Goal: Book appointment/travel/reservation

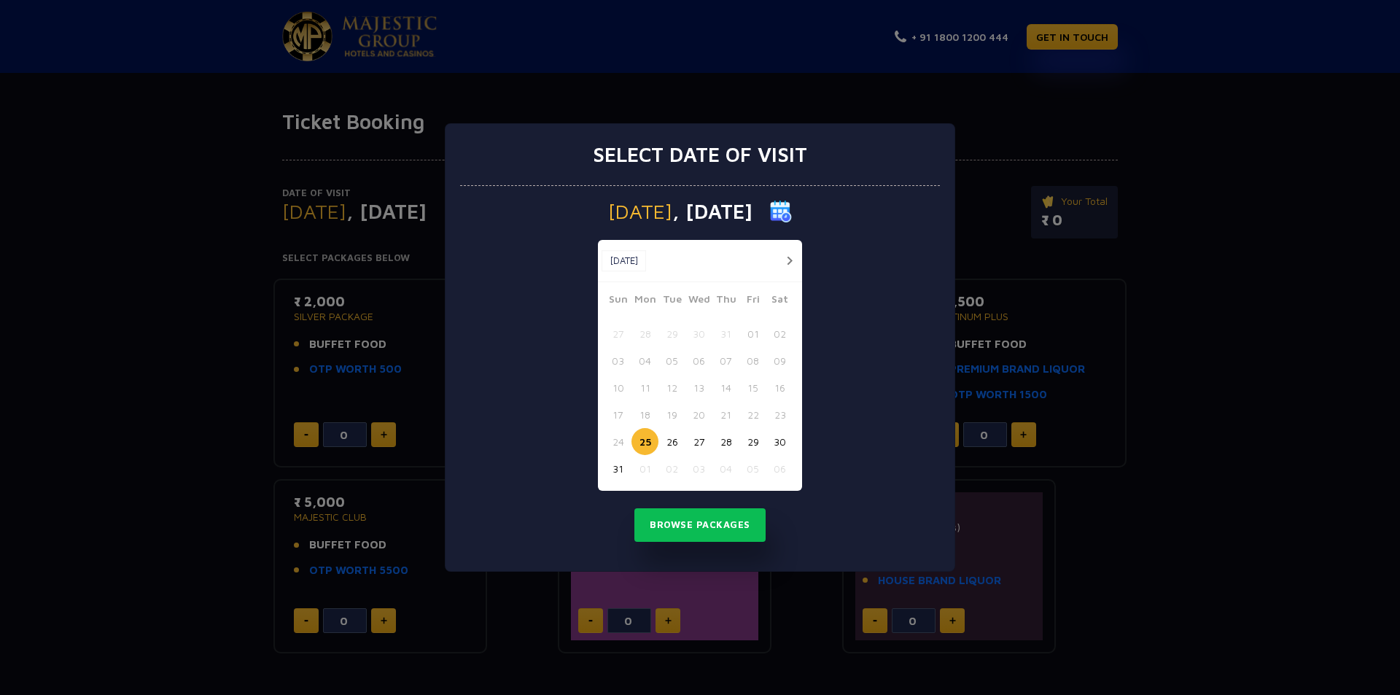
click at [354, 344] on div "Select date of visit Monday , 25 Aug 2025 Aug, 2025 Aug, 2025 Sun Mon Tue Wed T…" at bounding box center [700, 347] width 1400 height 695
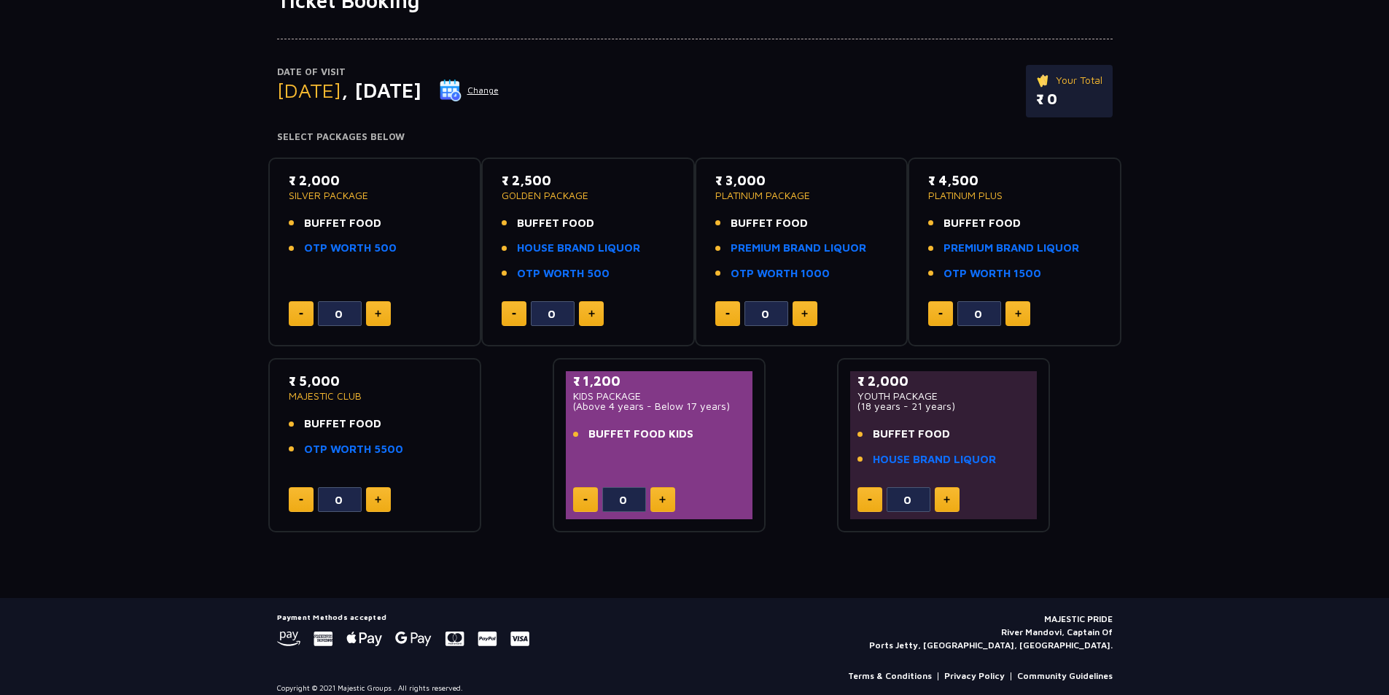
scroll to position [134, 0]
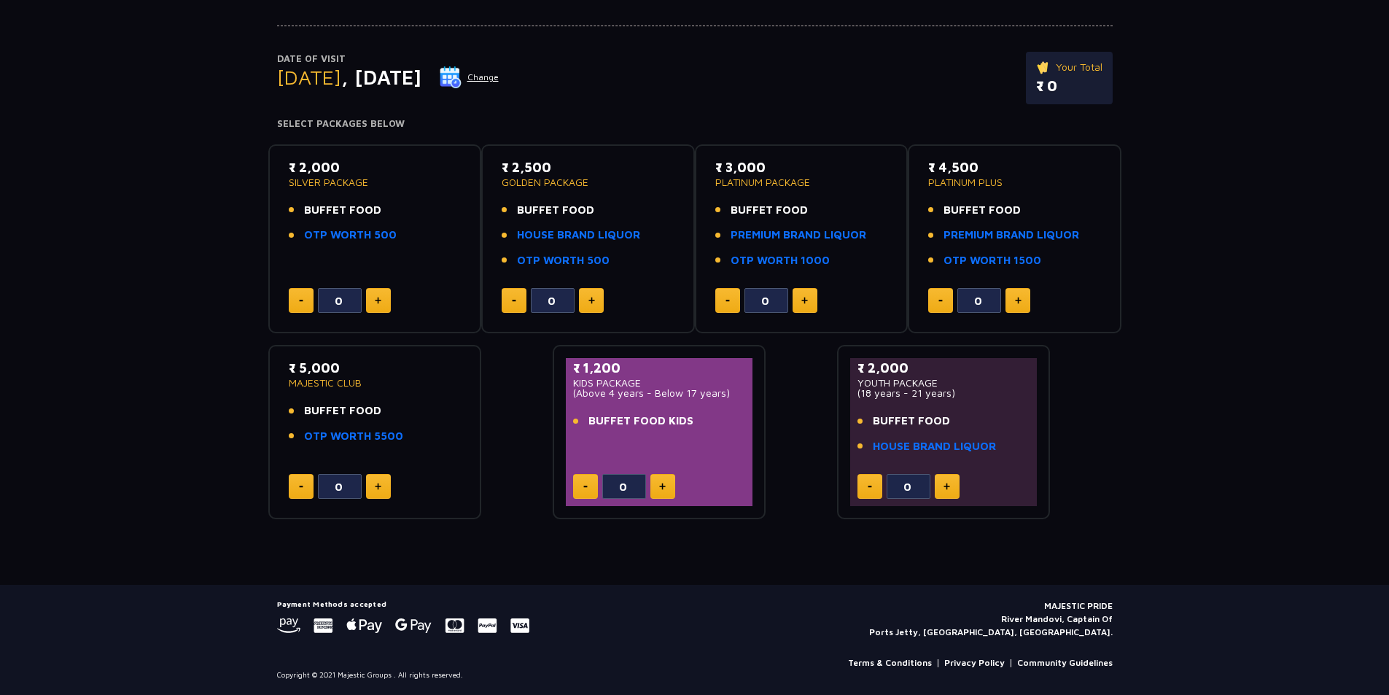
click at [338, 218] on span "BUFFET FOOD" at bounding box center [342, 210] width 77 height 17
click at [344, 230] on link "OTP WORTH 500" at bounding box center [350, 235] width 93 height 17
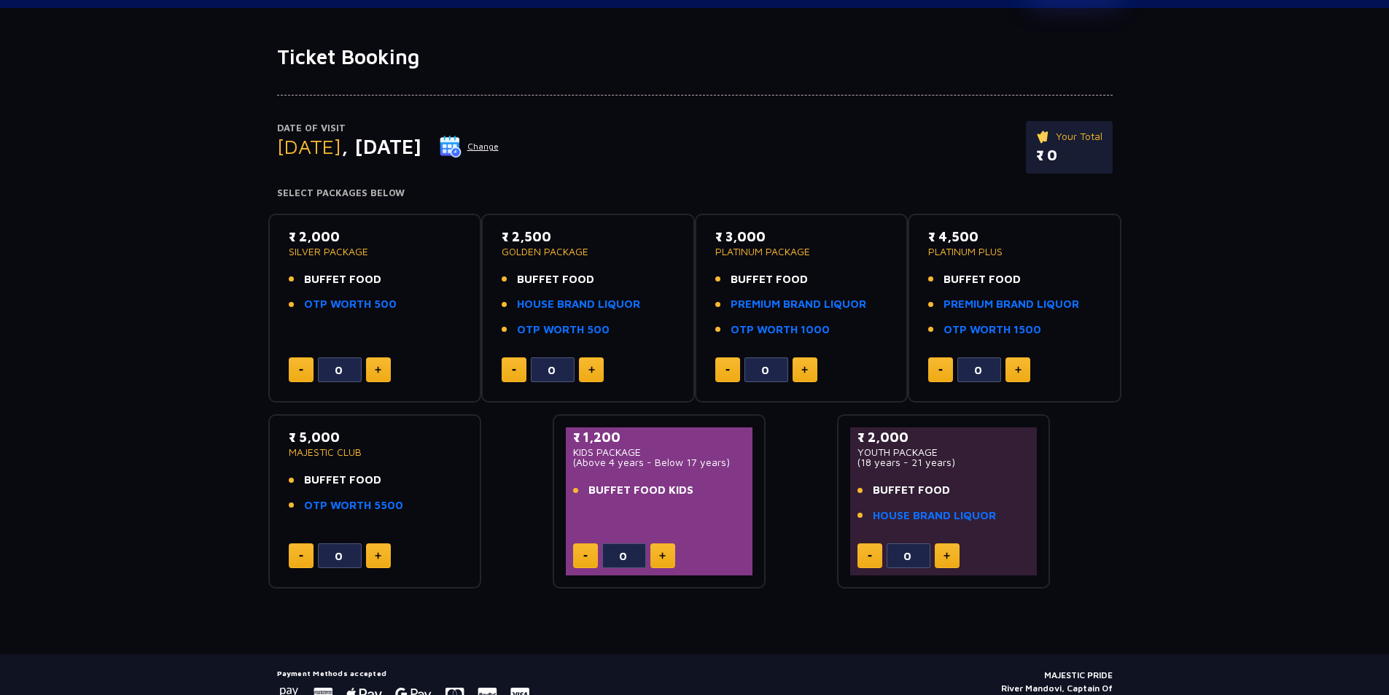
scroll to position [0, 0]
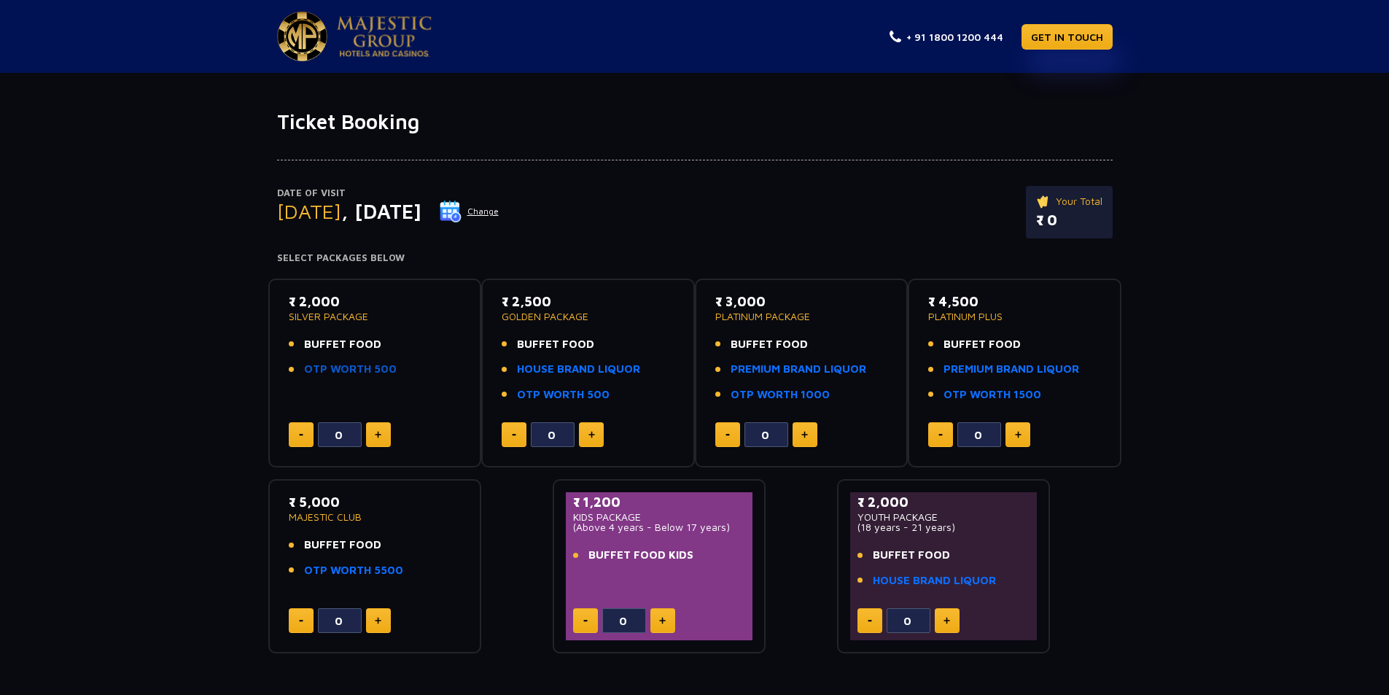
click at [360, 362] on link "OTP WORTH 500" at bounding box center [350, 369] width 93 height 17
click at [1071, 230] on p "₹ 0" at bounding box center [1069, 220] width 66 height 22
type input "1"
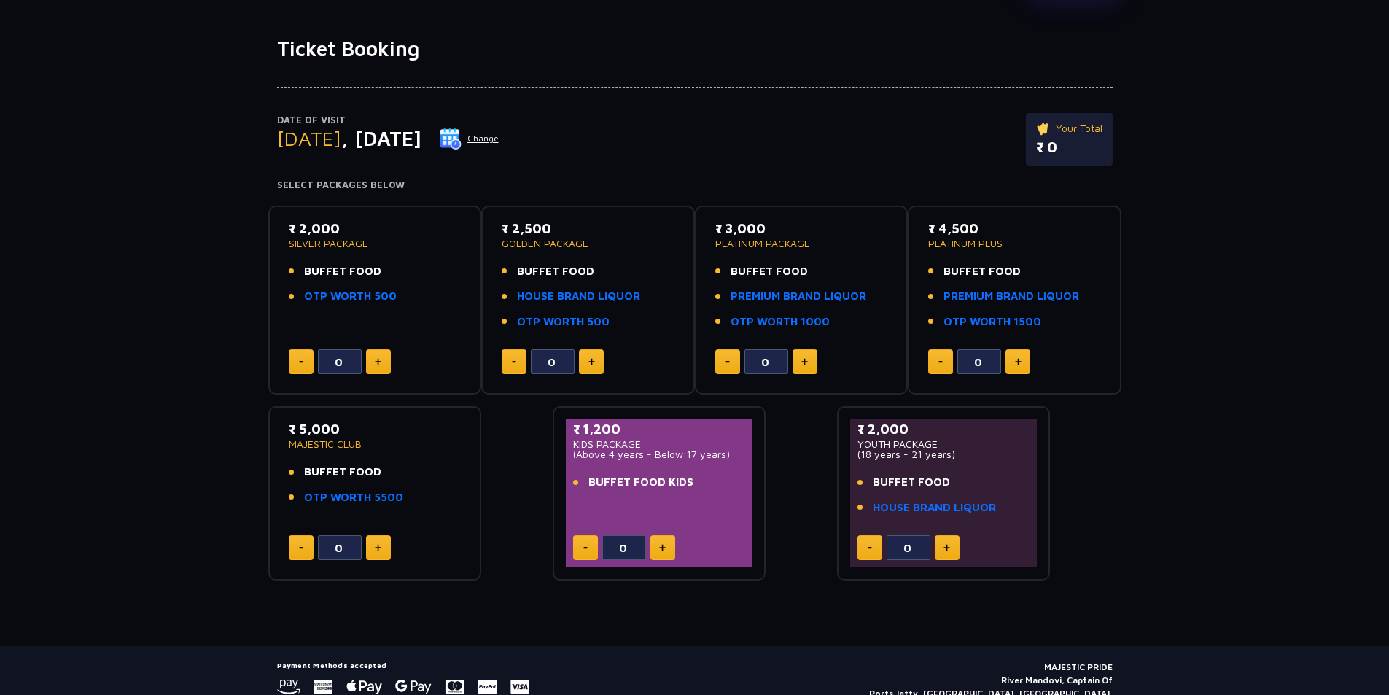
click at [377, 365] on img at bounding box center [378, 361] width 7 height 7
type input "1"
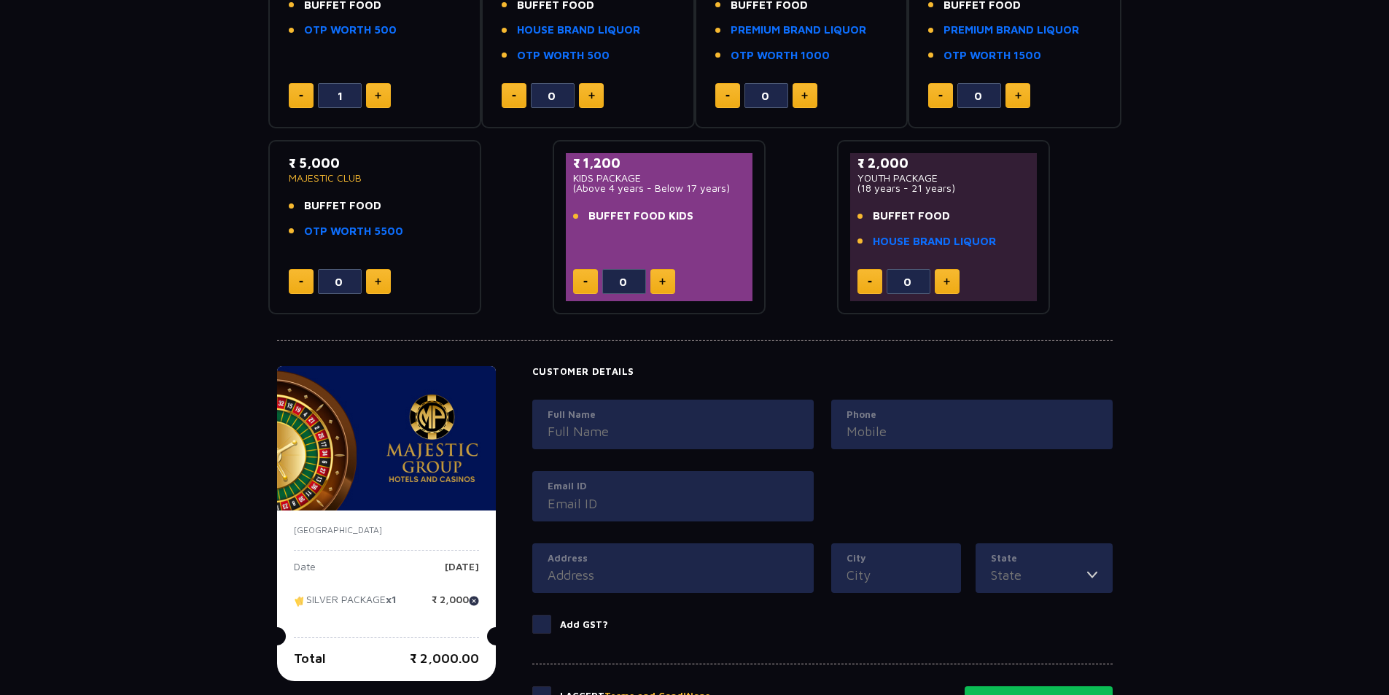
scroll to position [365, 0]
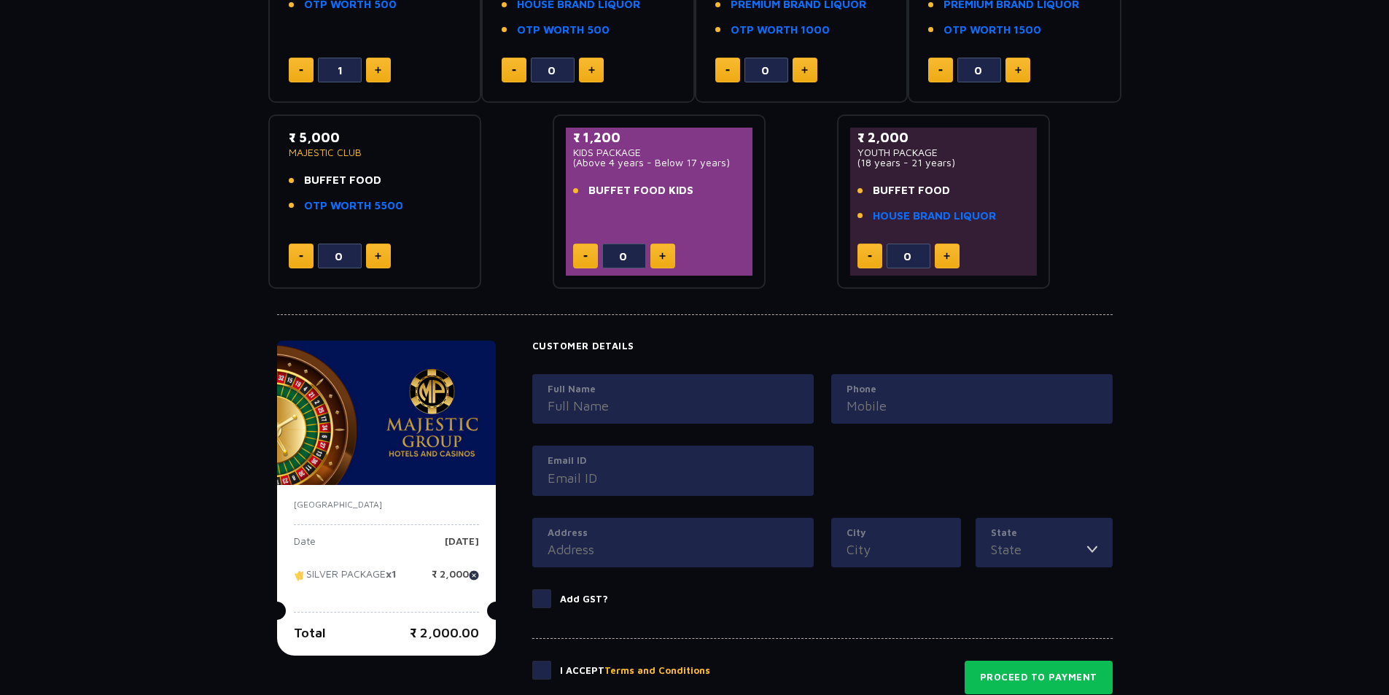
click at [432, 575] on p "₹ 2,000" at bounding box center [455, 580] width 47 height 22
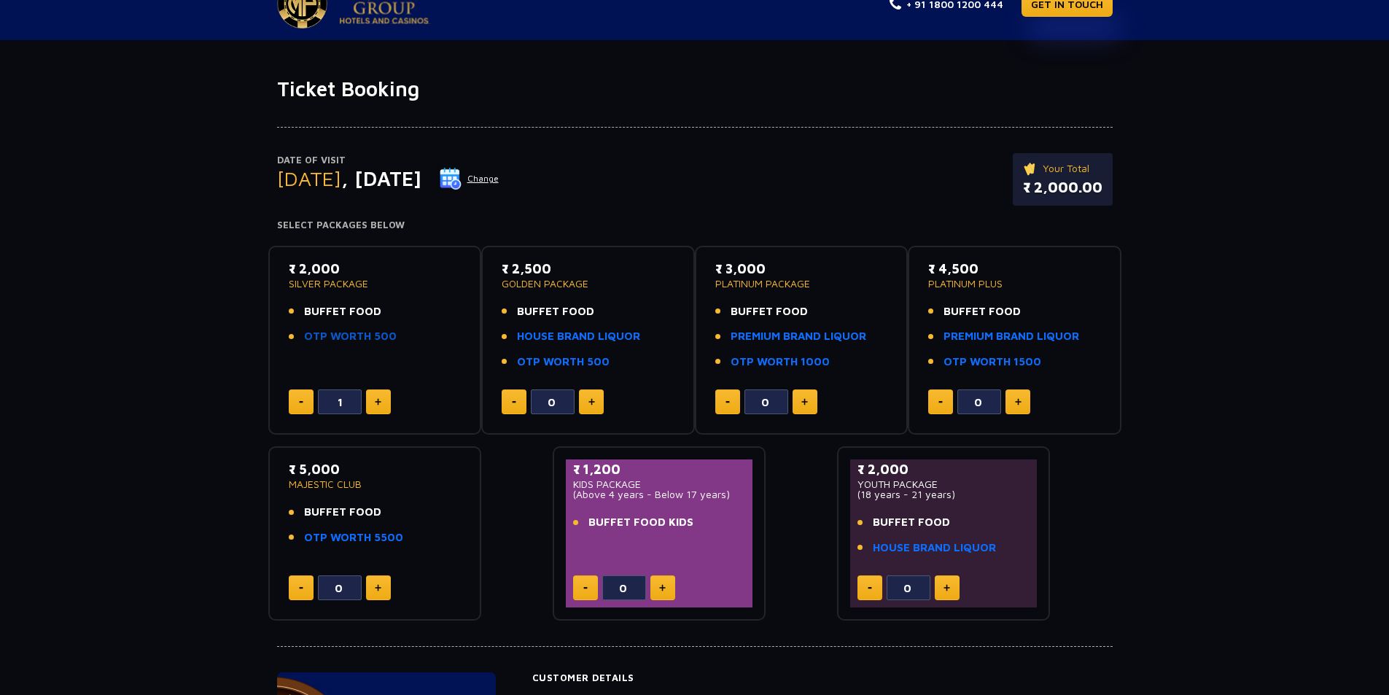
scroll to position [0, 0]
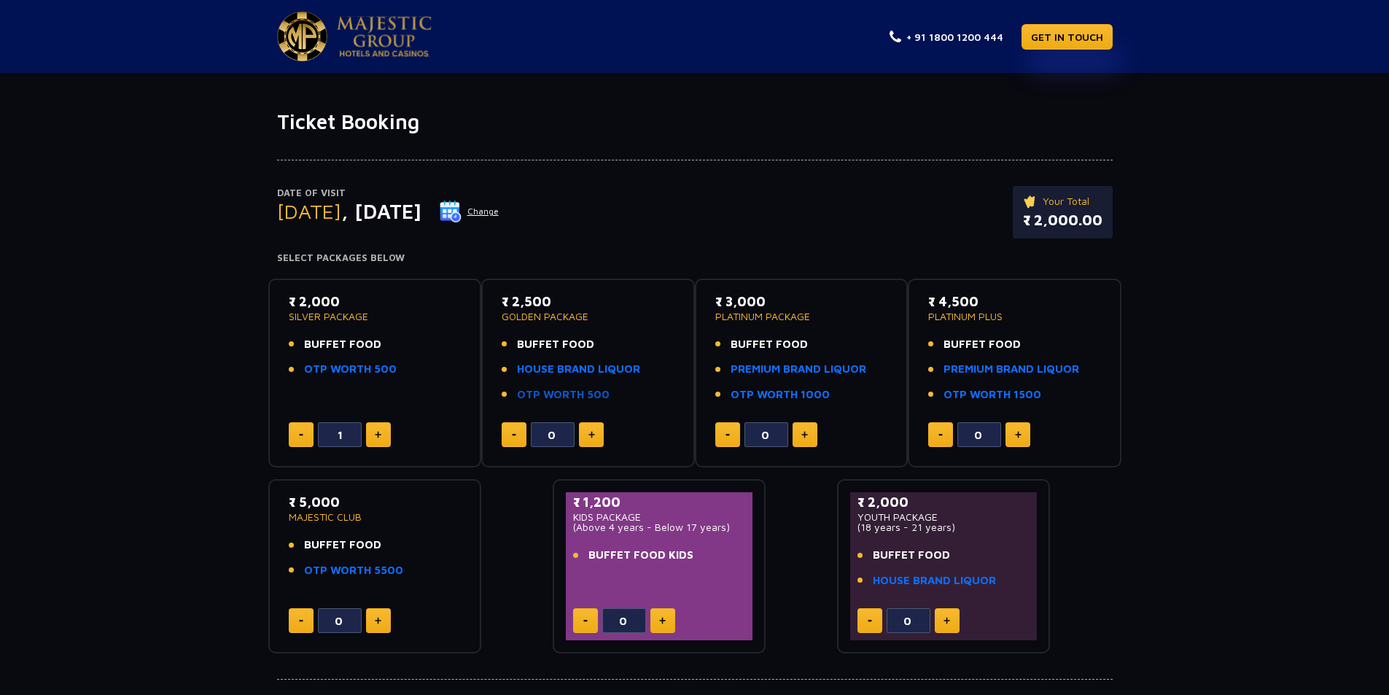
click at [602, 395] on link "OTP WORTH 500" at bounding box center [563, 395] width 93 height 17
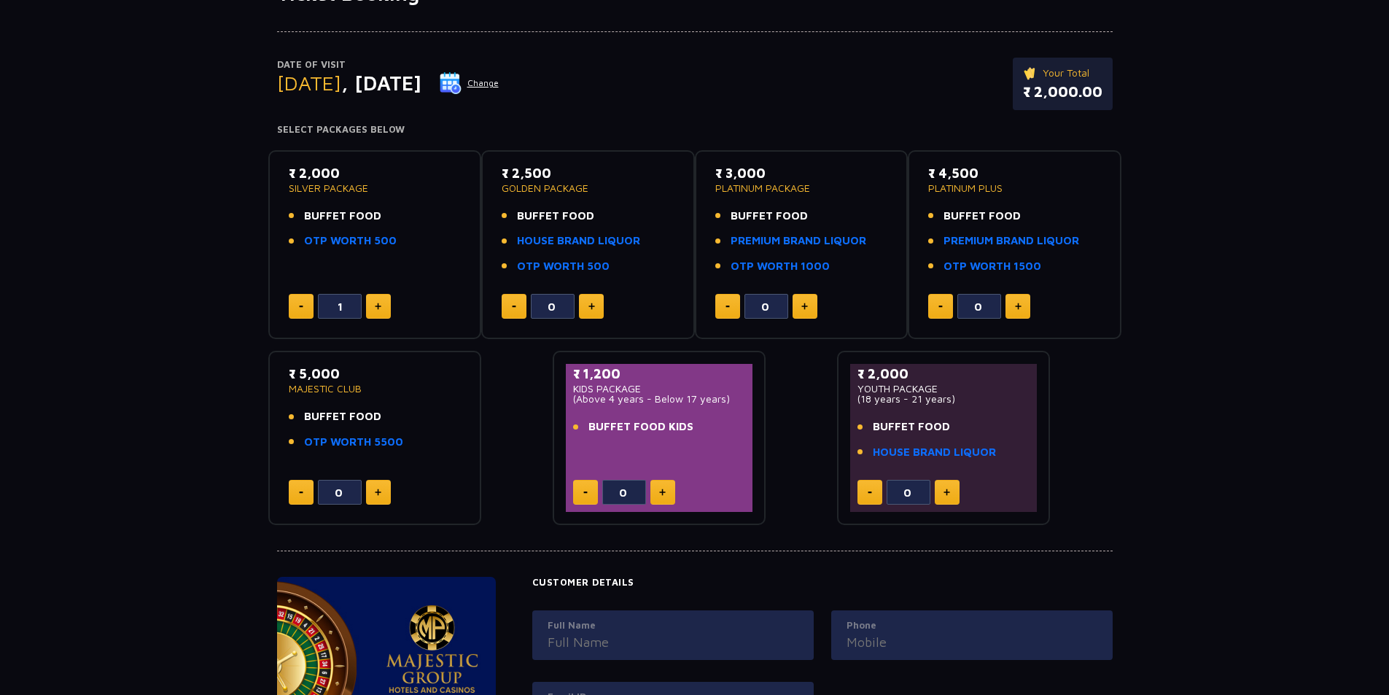
scroll to position [73, 0]
